Goal: Find specific page/section: Find specific page/section

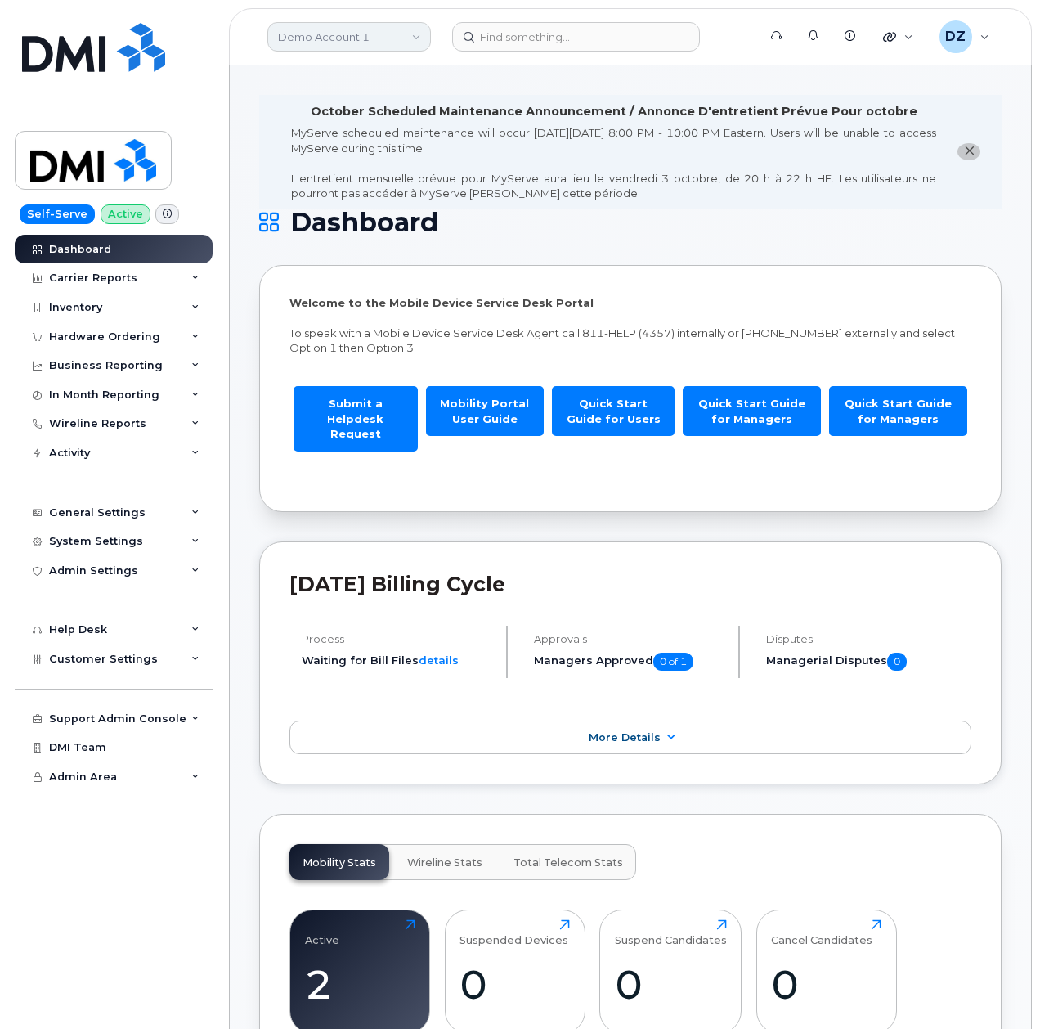
click at [374, 40] on link "Demo Account 1" at bounding box center [349, 36] width 164 height 29
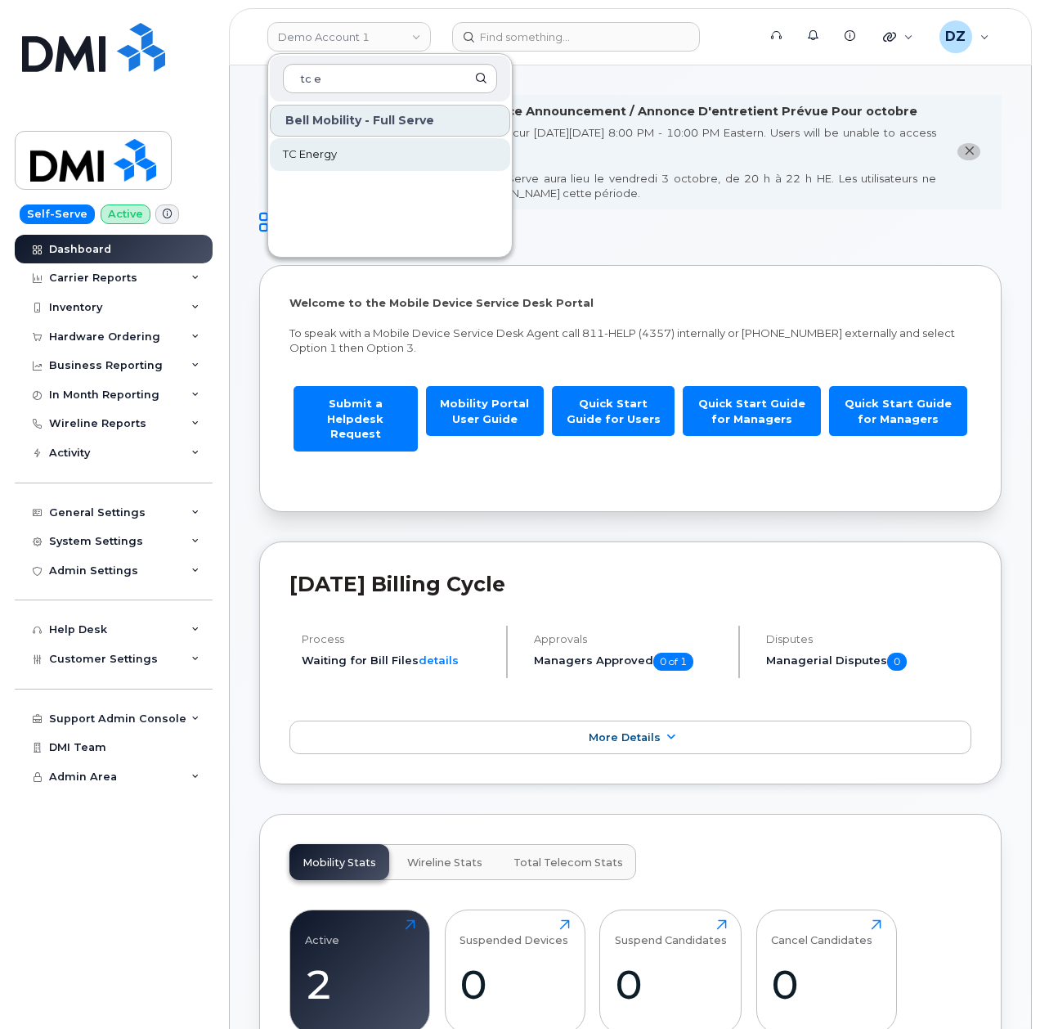
type input "tc e"
click at [332, 154] on span "TC Energy" at bounding box center [310, 154] width 54 height 16
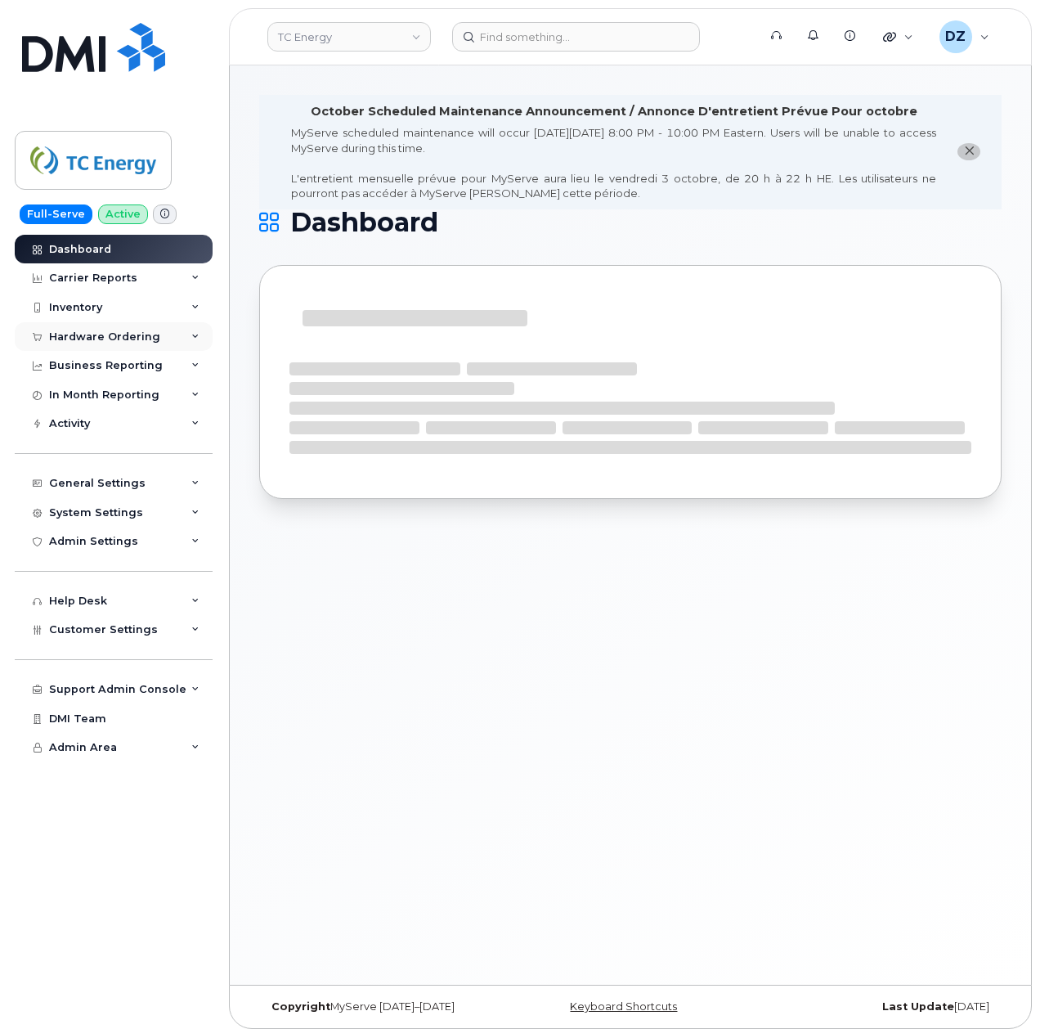
click at [136, 334] on div "Hardware Ordering" at bounding box center [104, 336] width 111 height 13
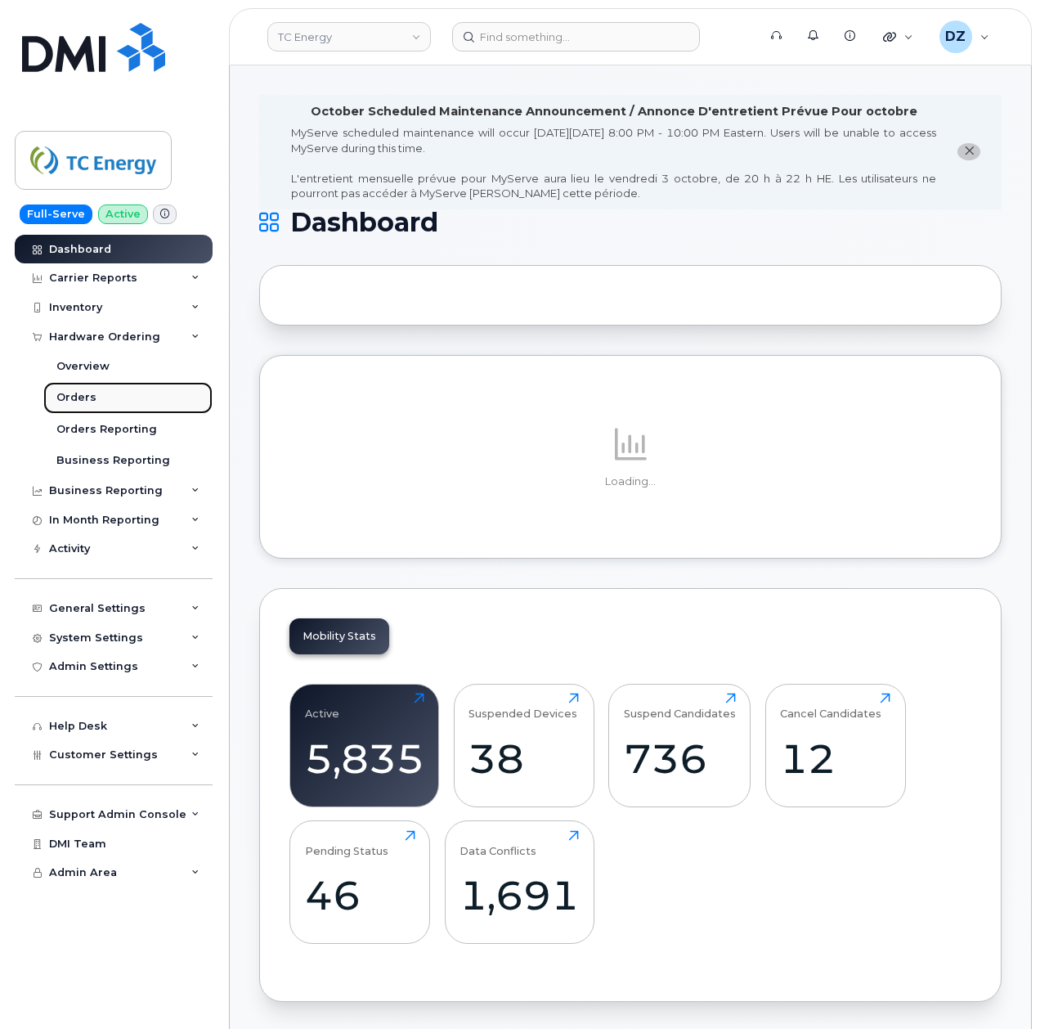
click at [119, 400] on link "Orders" at bounding box center [127, 397] width 169 height 31
